Goal: Navigation & Orientation: Find specific page/section

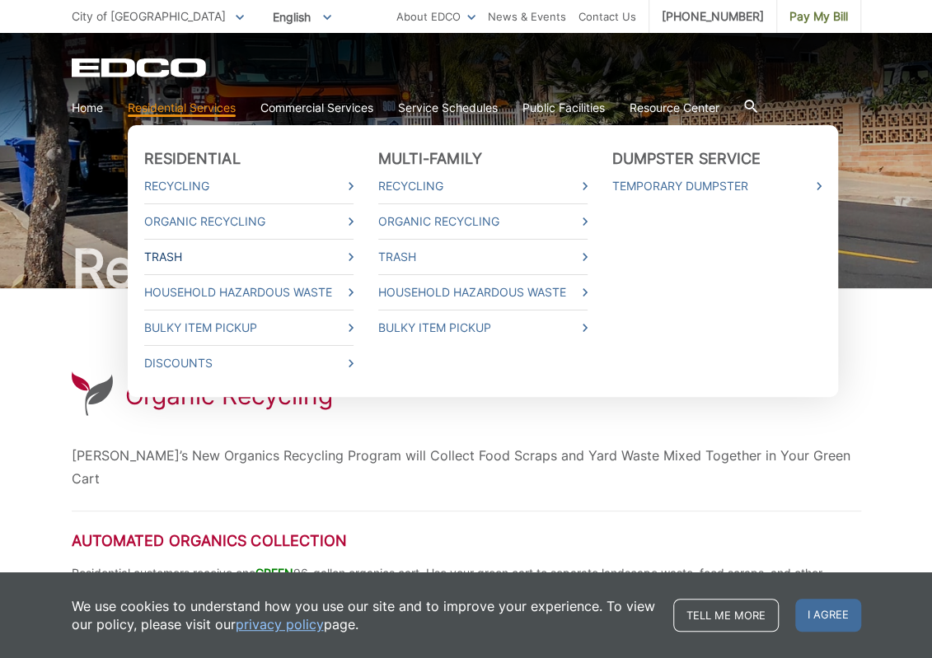
click at [165, 253] on link "Trash" at bounding box center [248, 257] width 209 height 18
